Goal: Information Seeking & Learning: Learn about a topic

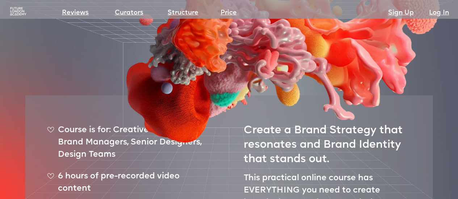
scroll to position [181, 0]
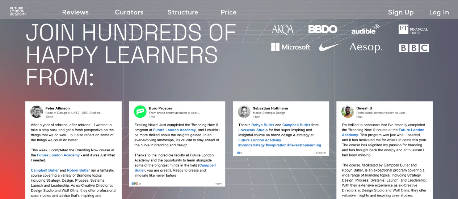
scroll to position [615, 0]
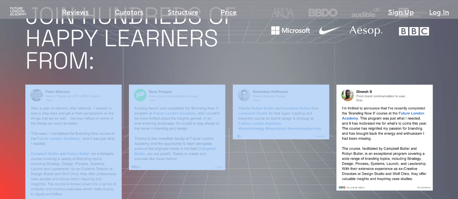
drag, startPoint x: 3, startPoint y: 127, endPoint x: 277, endPoint y: 119, distance: 274.5
click at [277, 119] on div at bounding box center [229, 152] width 458 height 150
click at [264, 136] on div at bounding box center [281, 153] width 96 height 136
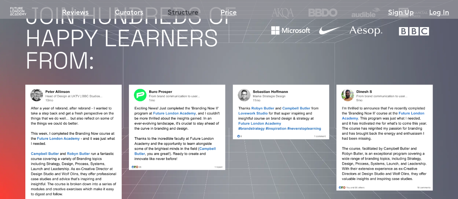
click at [187, 10] on link "Structure" at bounding box center [183, 13] width 31 height 10
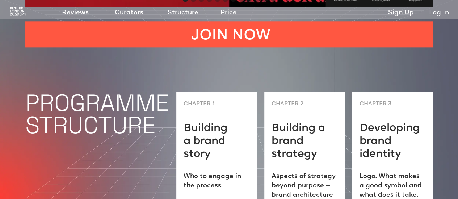
scroll to position [1791, 0]
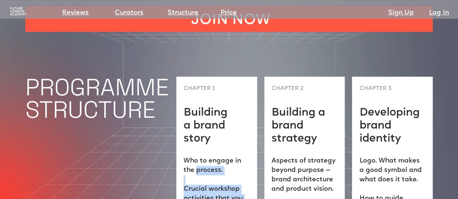
drag, startPoint x: 197, startPoint y: 99, endPoint x: 224, endPoint y: 152, distance: 60.1
click at [224, 152] on div "CHAPTER 1 Building a brand story Who to engage in the process. ‍ Crucial worksh…" at bounding box center [216, 186] width 81 height 219
click at [226, 152] on div "CHAPTER 1 Building a brand story Who to engage in the process. ‍ Crucial worksh…" at bounding box center [216, 186] width 81 height 219
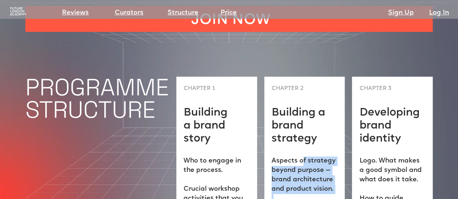
drag, startPoint x: 302, startPoint y: 94, endPoint x: 322, endPoint y: 167, distance: 75.1
click at [322, 167] on div "CHAPTER 2 Building a brand strategy Aspects of strategy beyond purpose — brand …" at bounding box center [304, 186] width 81 height 219
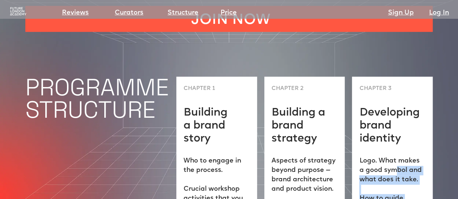
drag, startPoint x: 405, startPoint y: 160, endPoint x: 388, endPoint y: 97, distance: 65.5
click at [388, 157] on p "Logo. What makes a good symbol and what does it take. How to guide designers an…" at bounding box center [392, 194] width 66 height 75
click at [372, 157] on p "Logo. What makes a good symbol and what does it take. How to guide designers an…" at bounding box center [392, 194] width 66 height 75
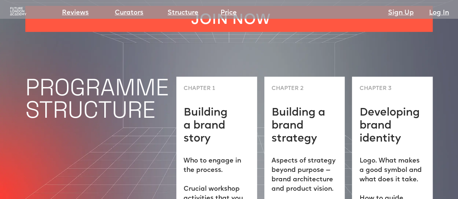
click at [371, 157] on p "Logo. What makes a good symbol and what does it take. How to guide designers an…" at bounding box center [392, 194] width 66 height 75
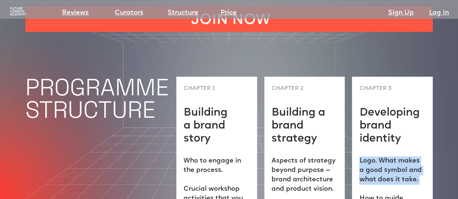
click at [371, 157] on p "Logo. What makes a good symbol and what does it take. How to guide designers an…" at bounding box center [392, 194] width 66 height 75
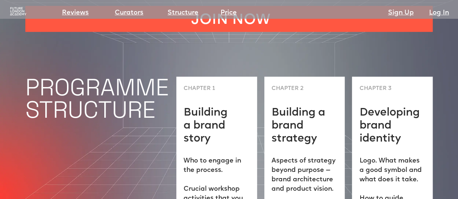
click at [386, 157] on p "Logo. What makes a good symbol and what does it take. How to guide designers an…" at bounding box center [392, 194] width 66 height 75
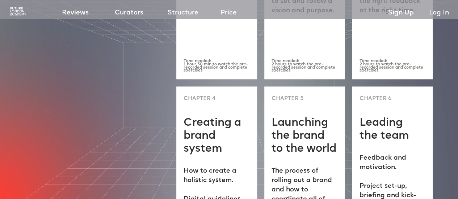
scroll to position [2008, 0]
